Goal: Register for event/course

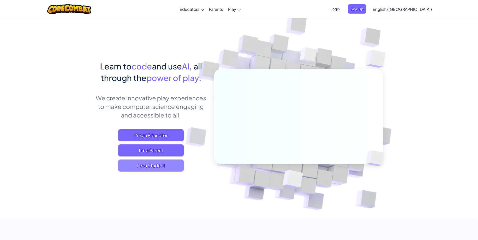
click at [128, 166] on span "I'm a Student" at bounding box center [150, 166] width 65 height 12
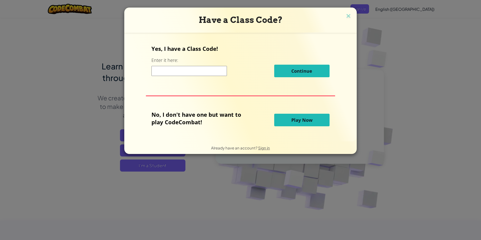
click at [367, 88] on div "Have a Class Code? Yes, I have a Class Code! Enter it here: Continue No, I don'…" at bounding box center [240, 120] width 481 height 240
click at [347, 17] on img at bounding box center [348, 17] width 7 height 8
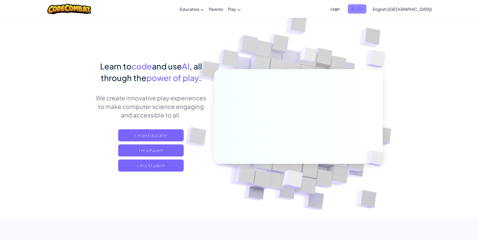
click at [366, 7] on span "Sign Up" at bounding box center [356, 8] width 19 height 9
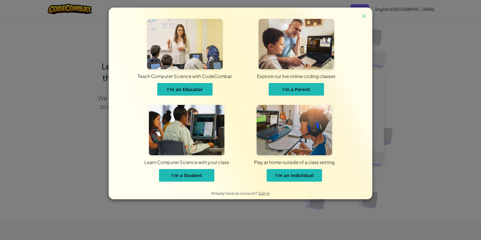
click at [276, 176] on span "I'm an Individual" at bounding box center [294, 175] width 39 height 6
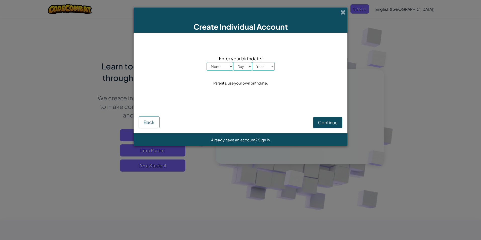
click at [223, 67] on select "Month January February March April May June July August September October Novem…" at bounding box center [220, 66] width 27 height 9
select select "4"
click at [207, 62] on select "Month January February March April May June July August September October Novem…" at bounding box center [220, 66] width 27 height 9
click at [240, 67] on select "Day 1 2 3 4 5 6 7 8 9 10 11 12 13 14 15 16 17 18 19 20 21 22 23 24 25 26 27 28 …" at bounding box center [242, 66] width 19 height 9
select select "18"
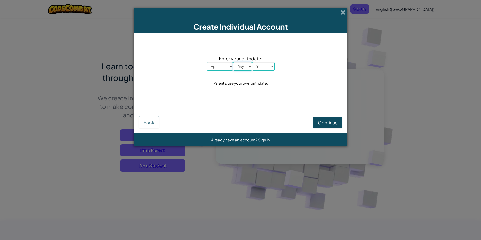
click at [233, 62] on select "Day 1 2 3 4 5 6 7 8 9 10 11 12 13 14 15 16 17 18 19 20 21 22 23 24 25 26 27 28 …" at bounding box center [242, 66] width 19 height 9
click at [261, 64] on div "Enter your birthdate: Month January February March April May June July August S…" at bounding box center [241, 63] width 68 height 16
click at [261, 66] on select "Year [DATE] 2024 2023 2022 2021 2020 2019 2018 2017 2016 2015 2014 2013 2012 20…" at bounding box center [263, 66] width 23 height 9
select select "2014"
click at [252, 62] on select "Year [DATE] 2024 2023 2022 2021 2020 2019 2018 2017 2016 2015 2014 2013 2012 20…" at bounding box center [263, 66] width 23 height 9
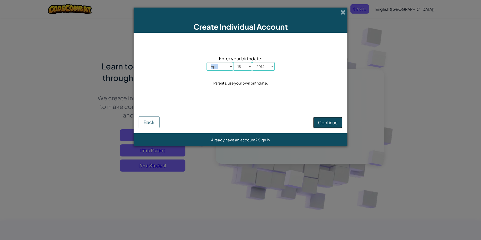
click at [323, 123] on span "Continue" at bounding box center [328, 123] width 20 height 6
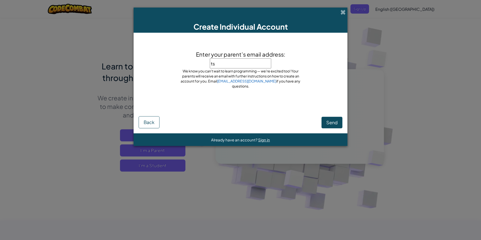
type input "t"
click at [336, 122] on span "Send" at bounding box center [331, 123] width 11 height 6
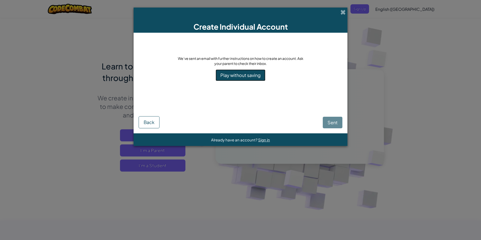
click at [249, 75] on link "Play without saving" at bounding box center [241, 75] width 50 height 12
